Goal: Find specific page/section: Find specific page/section

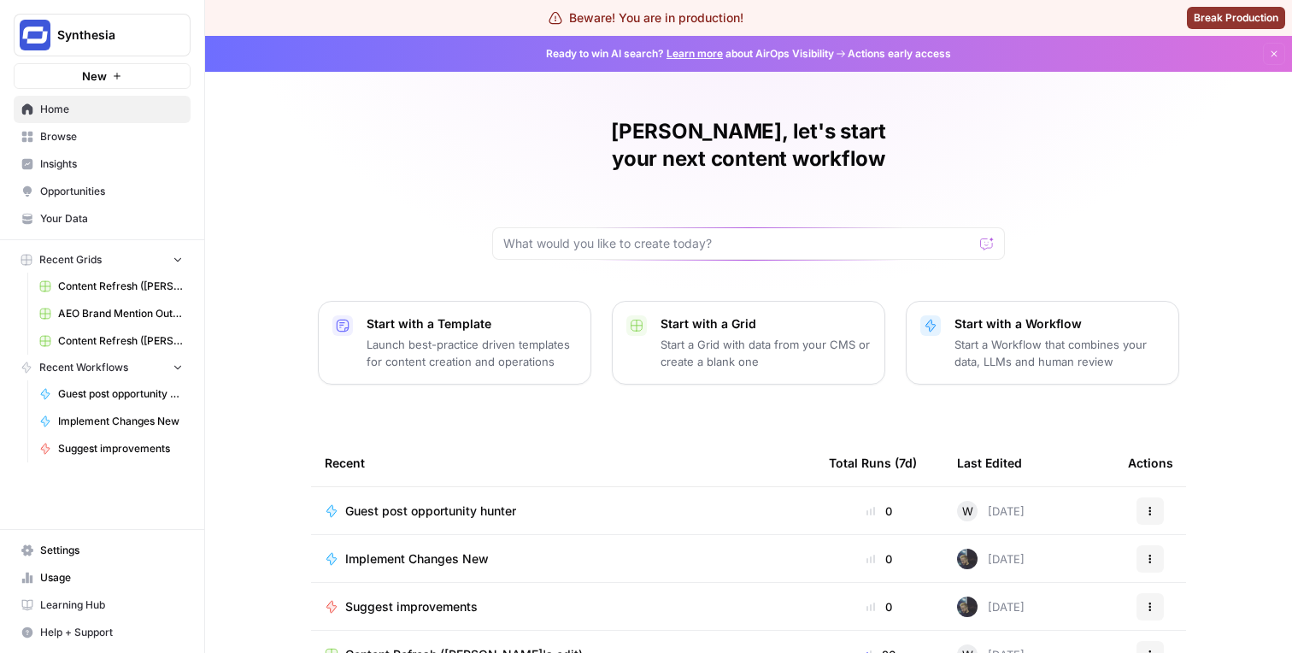
click at [76, 164] on span "Insights" at bounding box center [111, 163] width 143 height 15
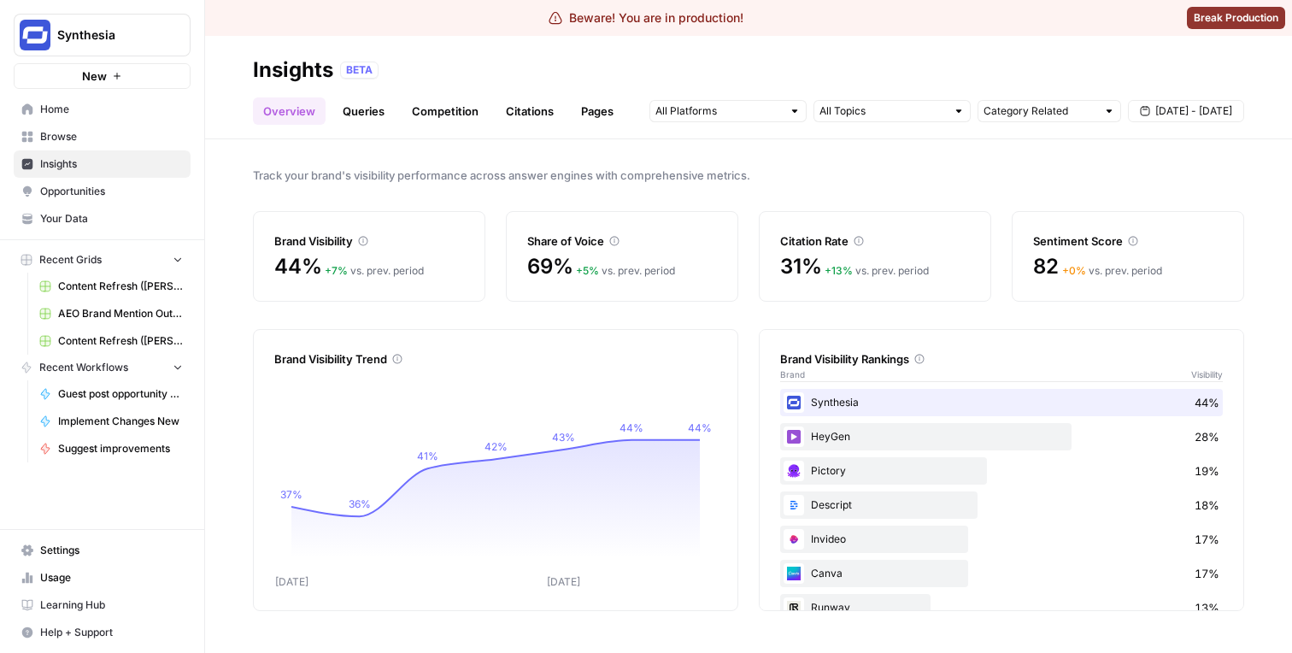
click at [575, 109] on link "Pages" at bounding box center [597, 110] width 53 height 27
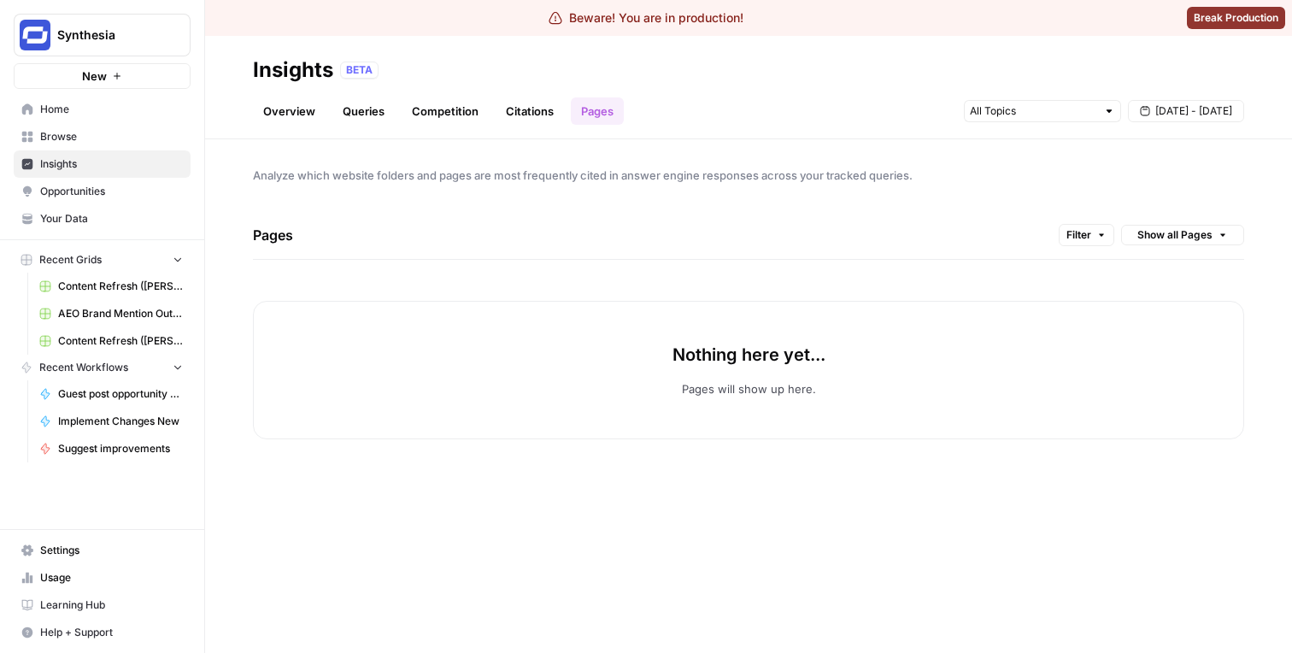
click at [159, 38] on span "Synthesia" at bounding box center [108, 34] width 103 height 17
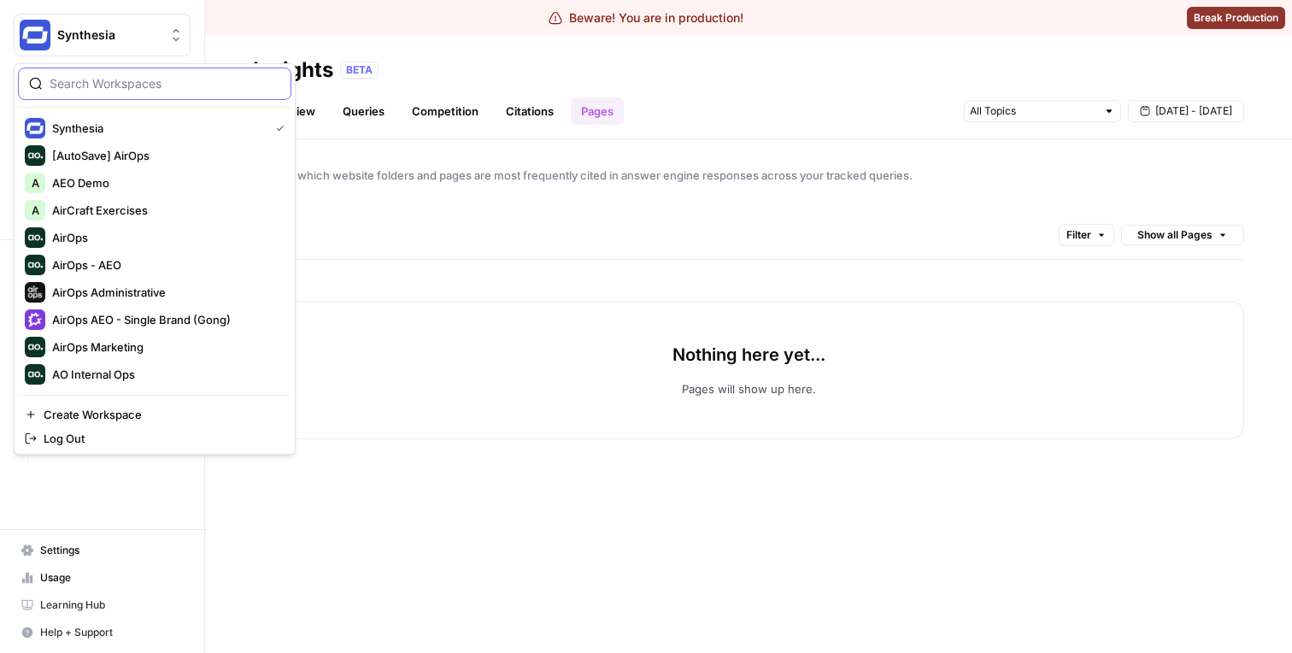
click at [111, 75] on input "search" at bounding box center [165, 83] width 231 height 17
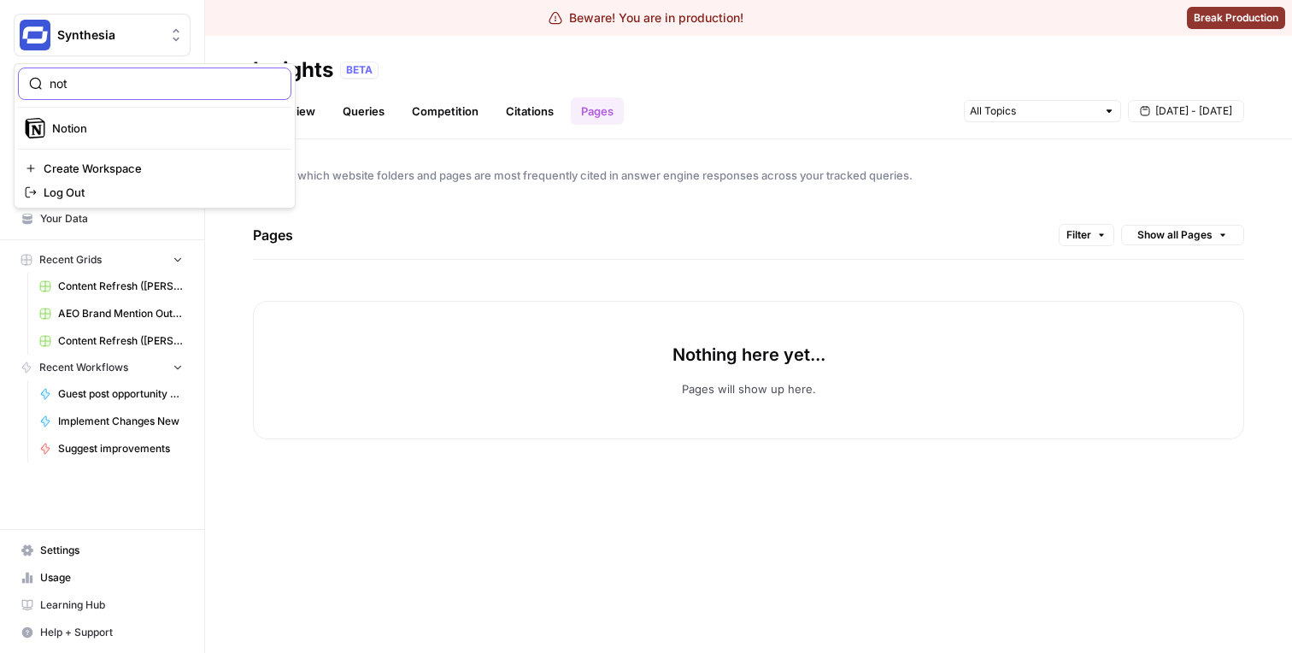
type input "not"
click at [103, 135] on span "Notion" at bounding box center [165, 128] width 226 height 17
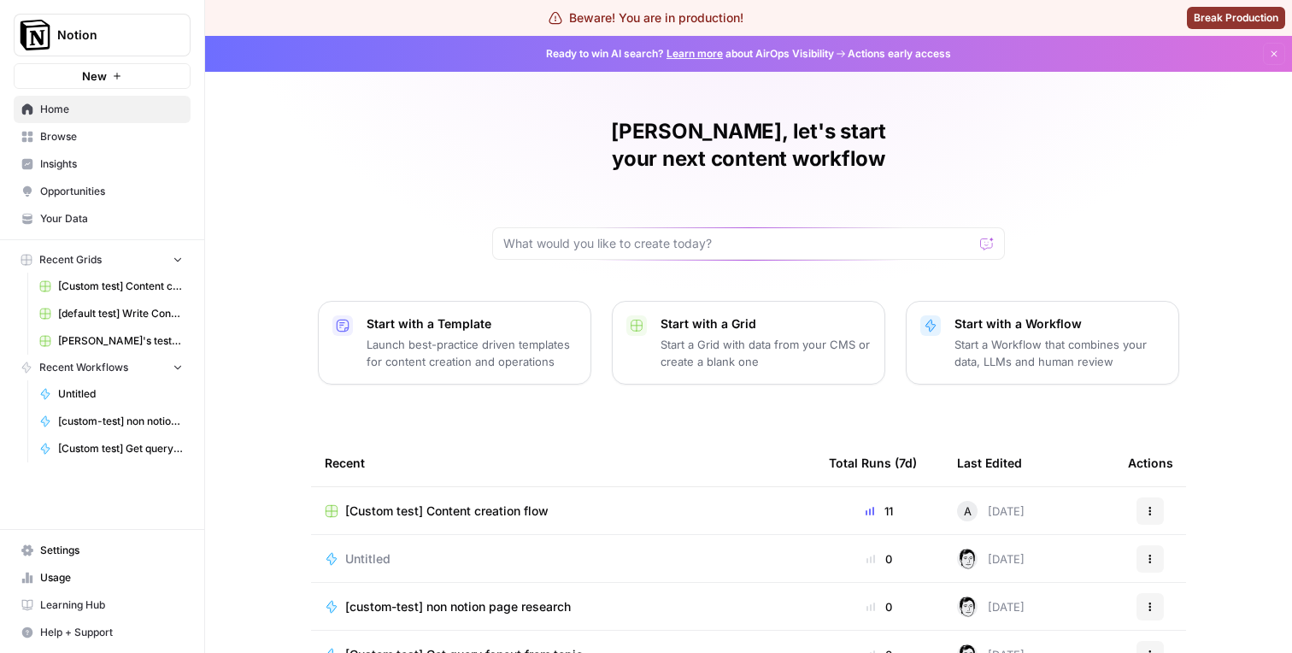
click at [121, 157] on span "Insights" at bounding box center [111, 163] width 143 height 15
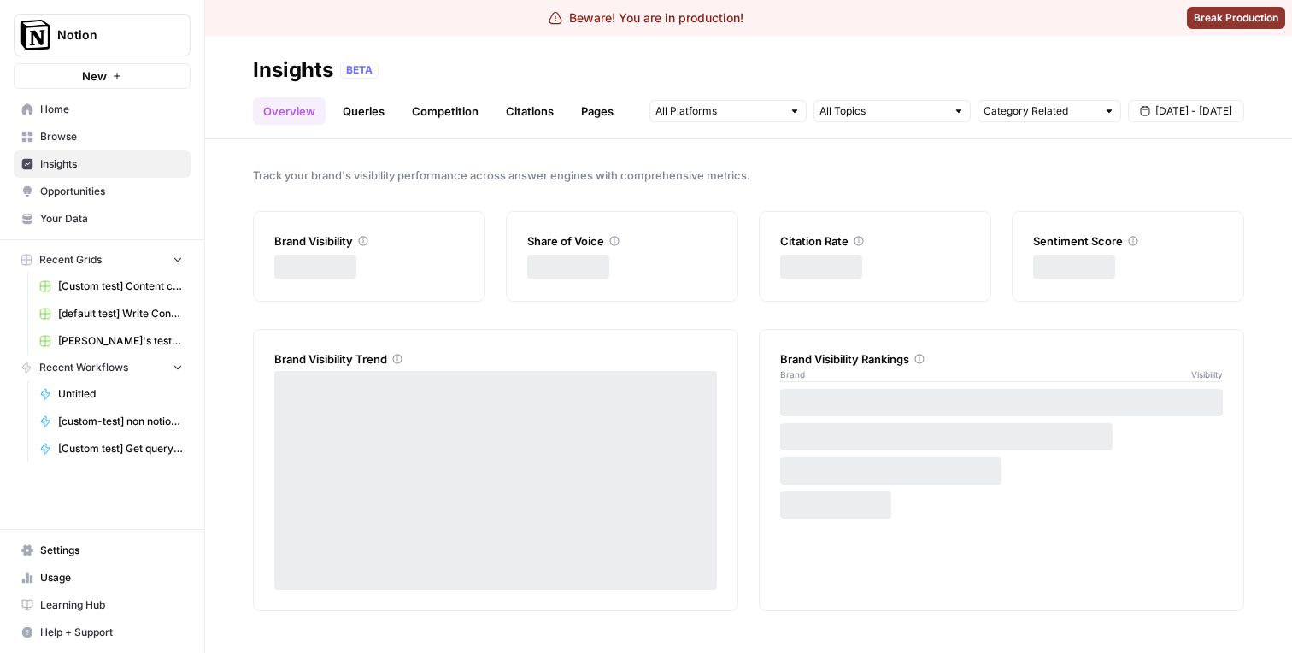
click at [589, 119] on link "Pages" at bounding box center [597, 110] width 53 height 27
